Goal: Navigation & Orientation: Find specific page/section

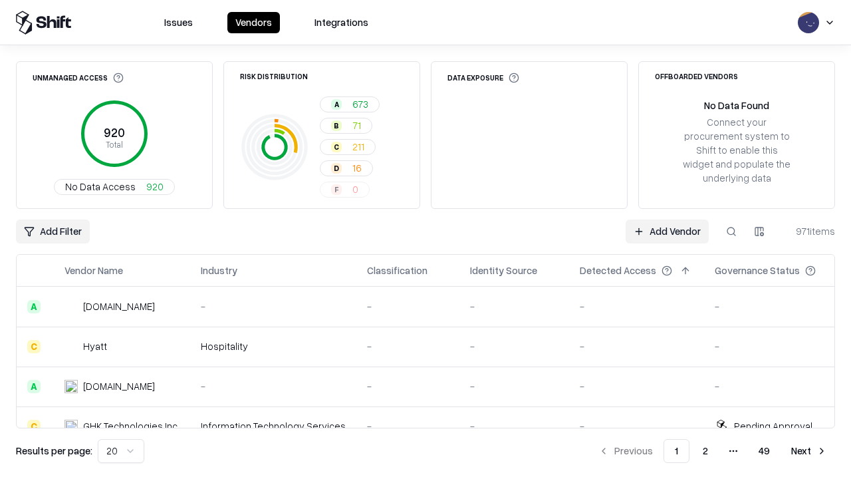
click at [121, 451] on html "Issues Vendors Integrations Unmanaged Access 920 Total No Data Access 920 Risk …" at bounding box center [425, 239] width 851 height 479
click at [809, 451] on button "Next" at bounding box center [809, 451] width 52 height 24
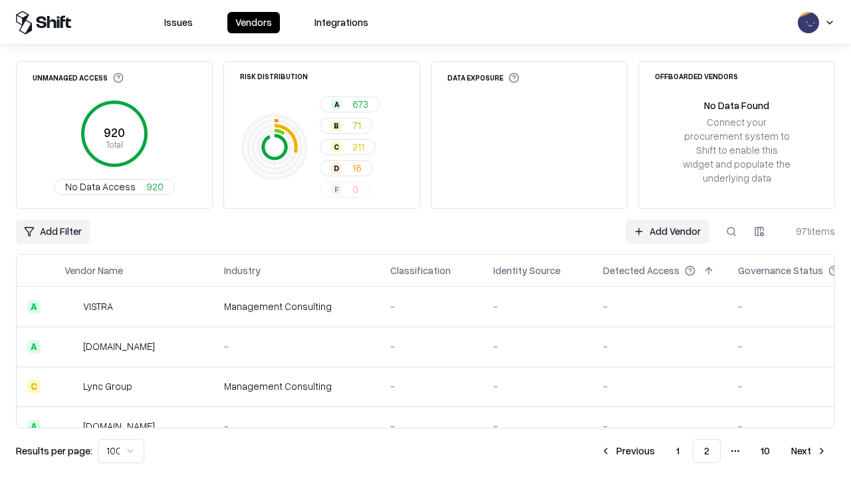
click at [809, 451] on button "Next" at bounding box center [809, 451] width 52 height 24
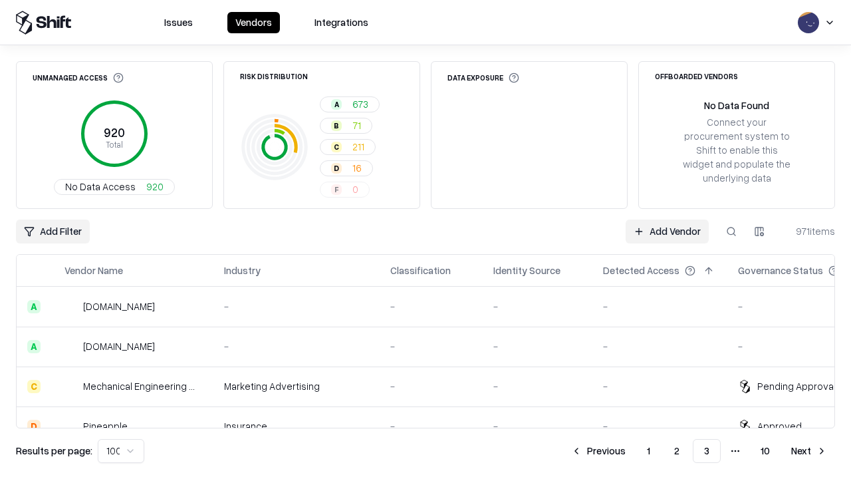
click at [809, 451] on button "Next" at bounding box center [809, 451] width 52 height 24
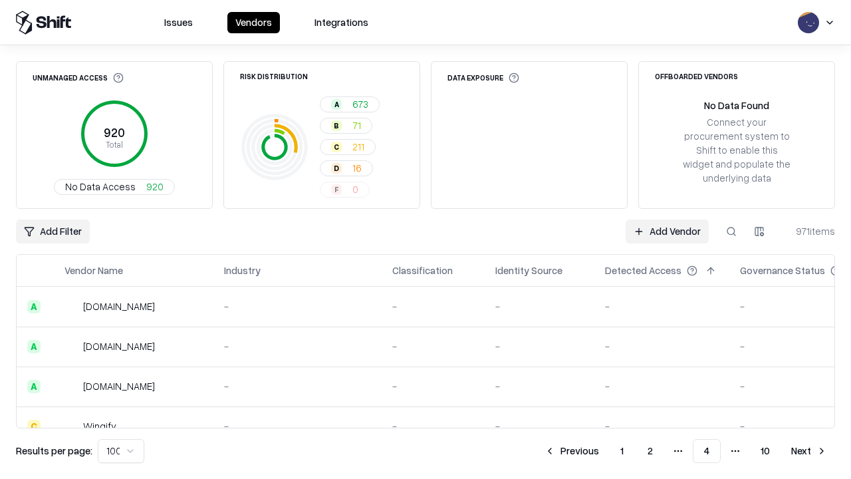
click at [809, 451] on button "Next" at bounding box center [809, 451] width 52 height 24
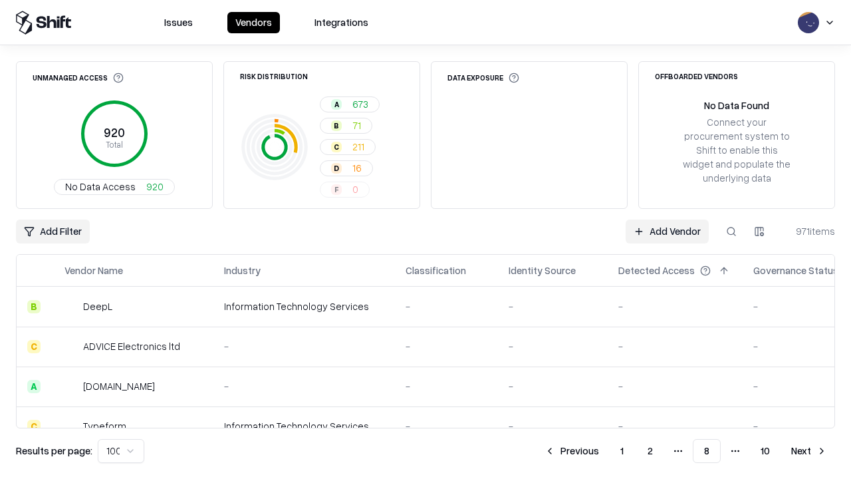
click at [809, 451] on button "Next" at bounding box center [809, 451] width 52 height 24
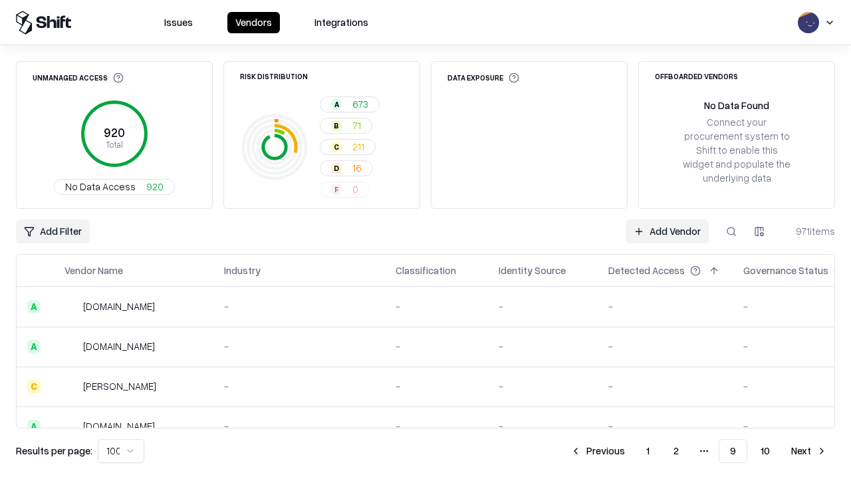
click at [809, 451] on button "Next" at bounding box center [809, 451] width 52 height 24
click at [628, 451] on button "Previous" at bounding box center [627, 451] width 70 height 24
click at [598, 451] on button "Previous" at bounding box center [598, 451] width 70 height 24
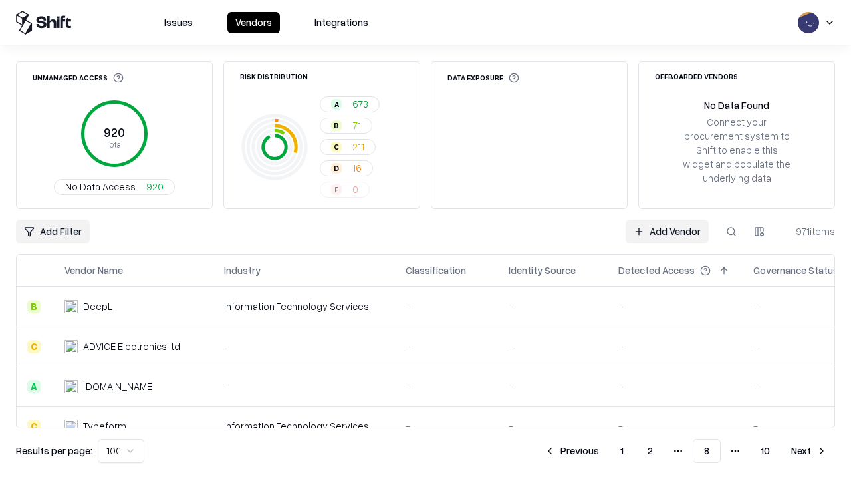
click at [572, 451] on button "Previous" at bounding box center [572, 451] width 70 height 24
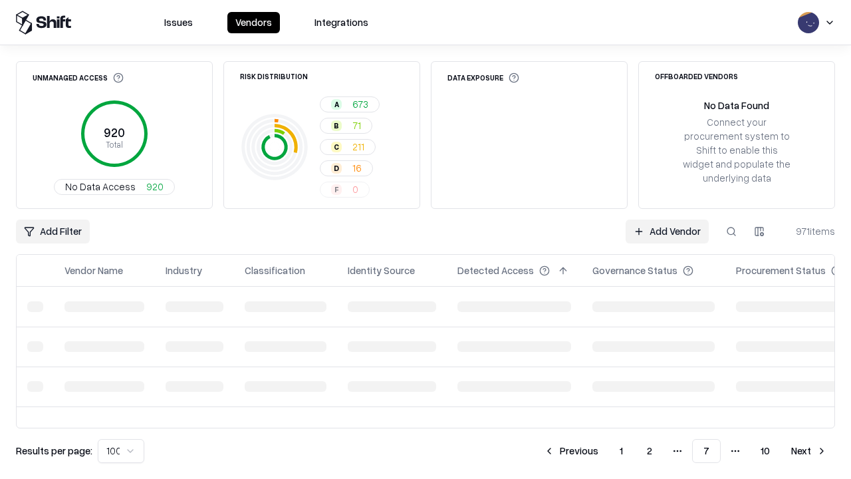
click at [571, 451] on button "Previous" at bounding box center [571, 451] width 70 height 24
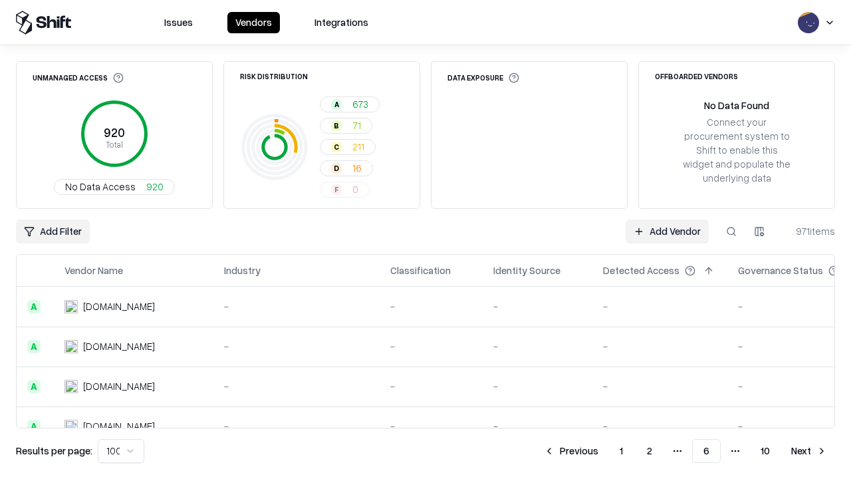
click at [571, 451] on button "Previous" at bounding box center [571, 451] width 70 height 24
click at [572, 451] on button "Previous" at bounding box center [572, 451] width 70 height 24
